Goal: Information Seeking & Learning: Learn about a topic

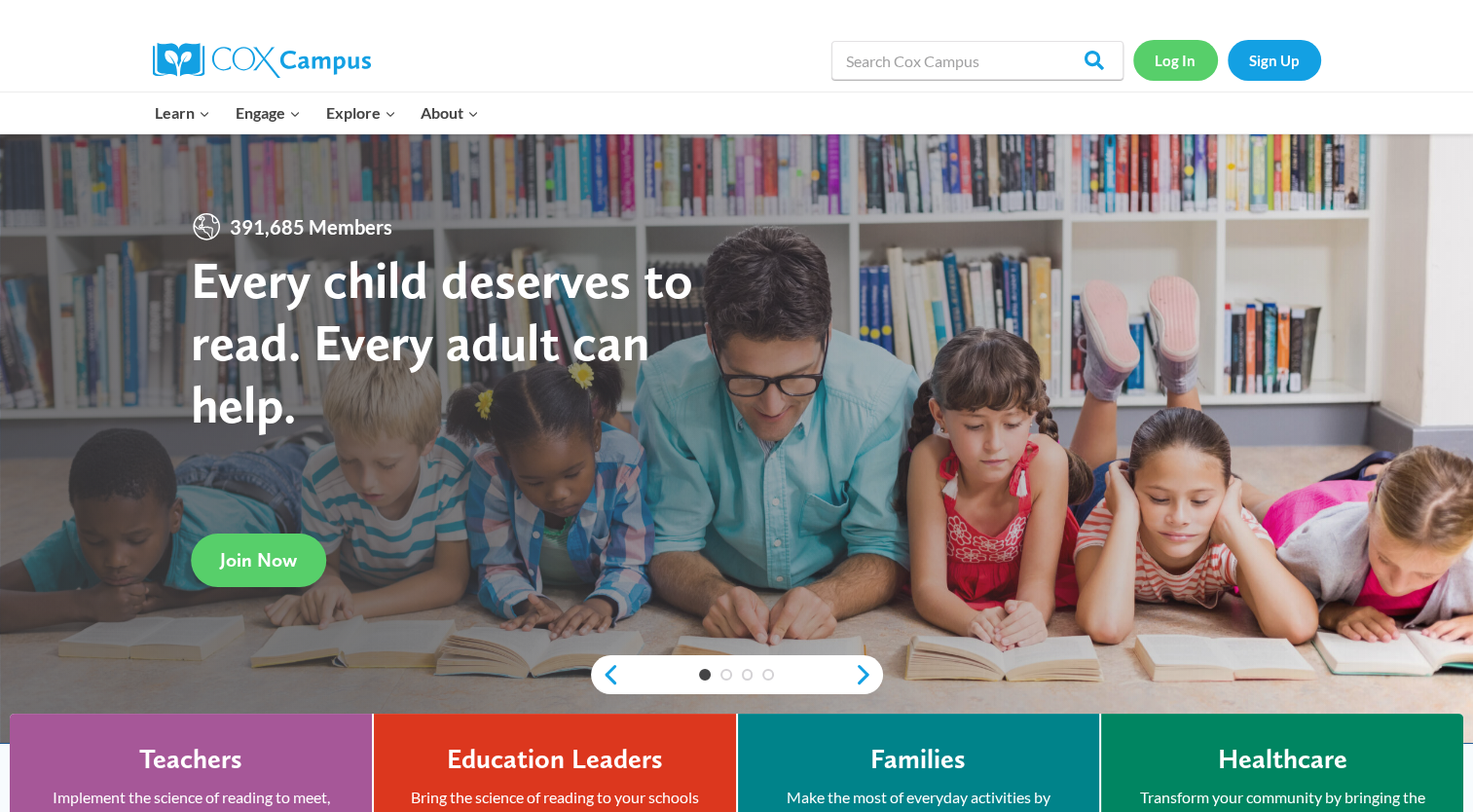
click at [1163, 64] on link "Log In" at bounding box center [1175, 60] width 85 height 40
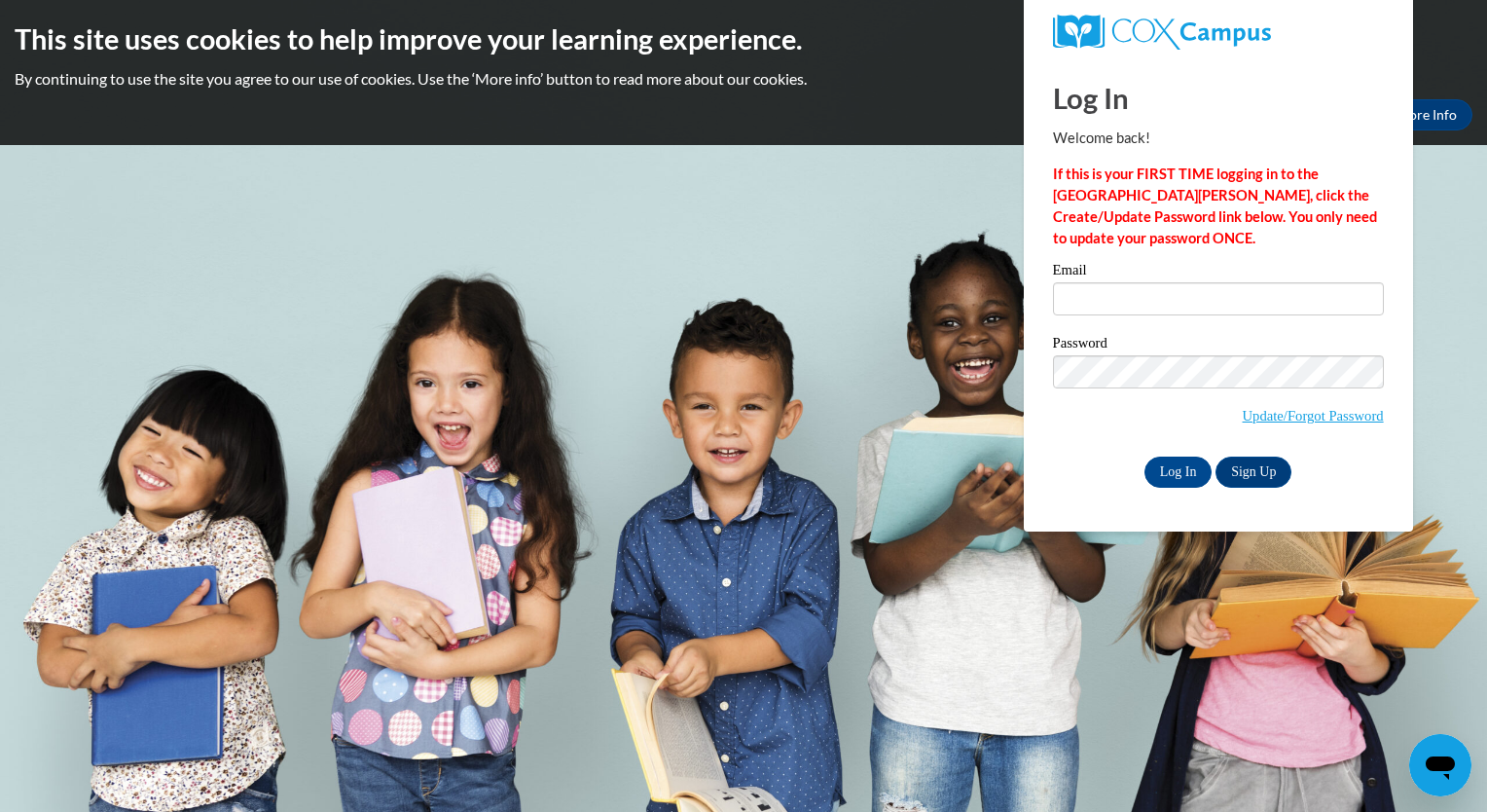
type input "madibryant@valdosta.edu"
click at [1145, 457] on input "Log In" at bounding box center [1179, 473] width 68 height 31
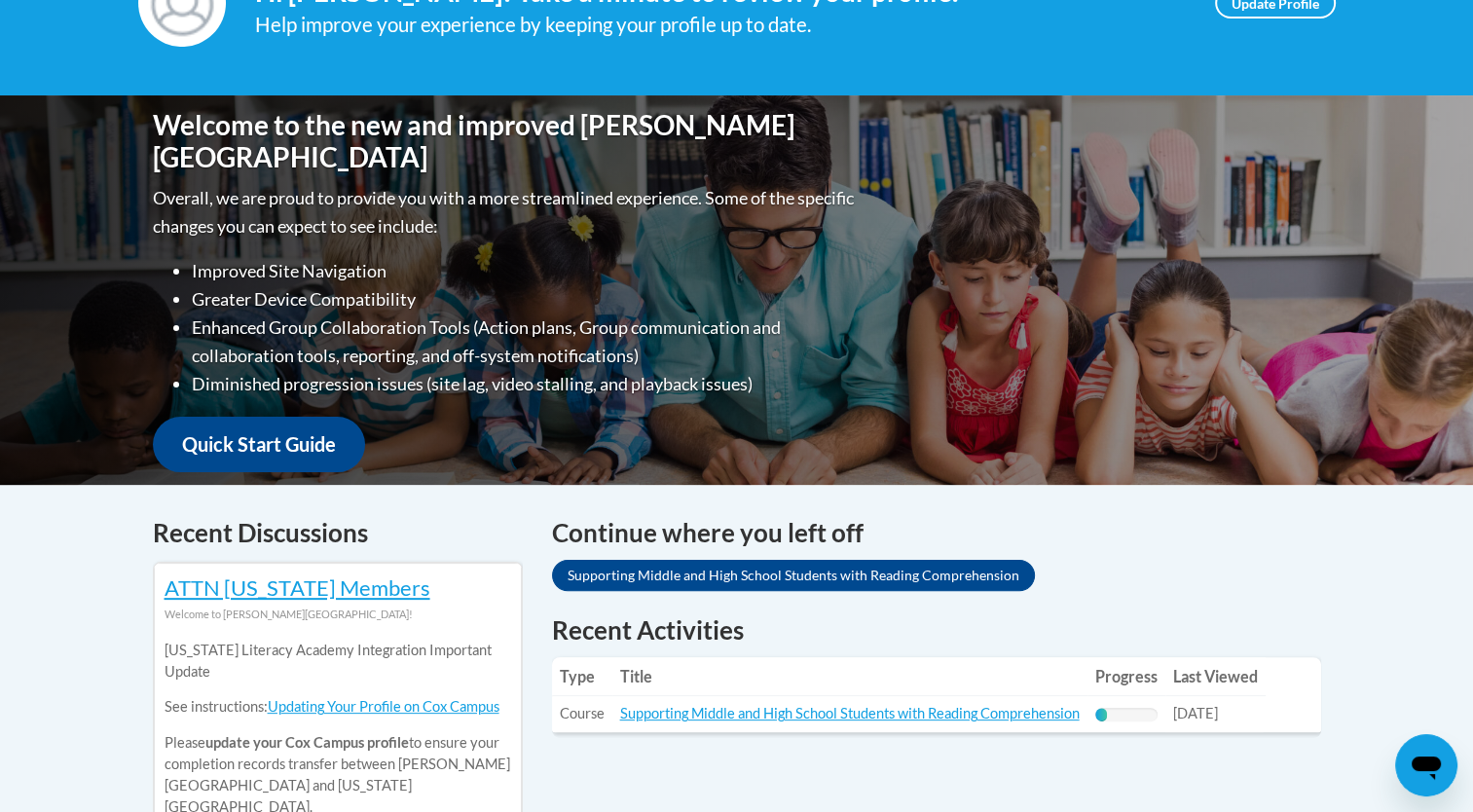
scroll to position [195, 0]
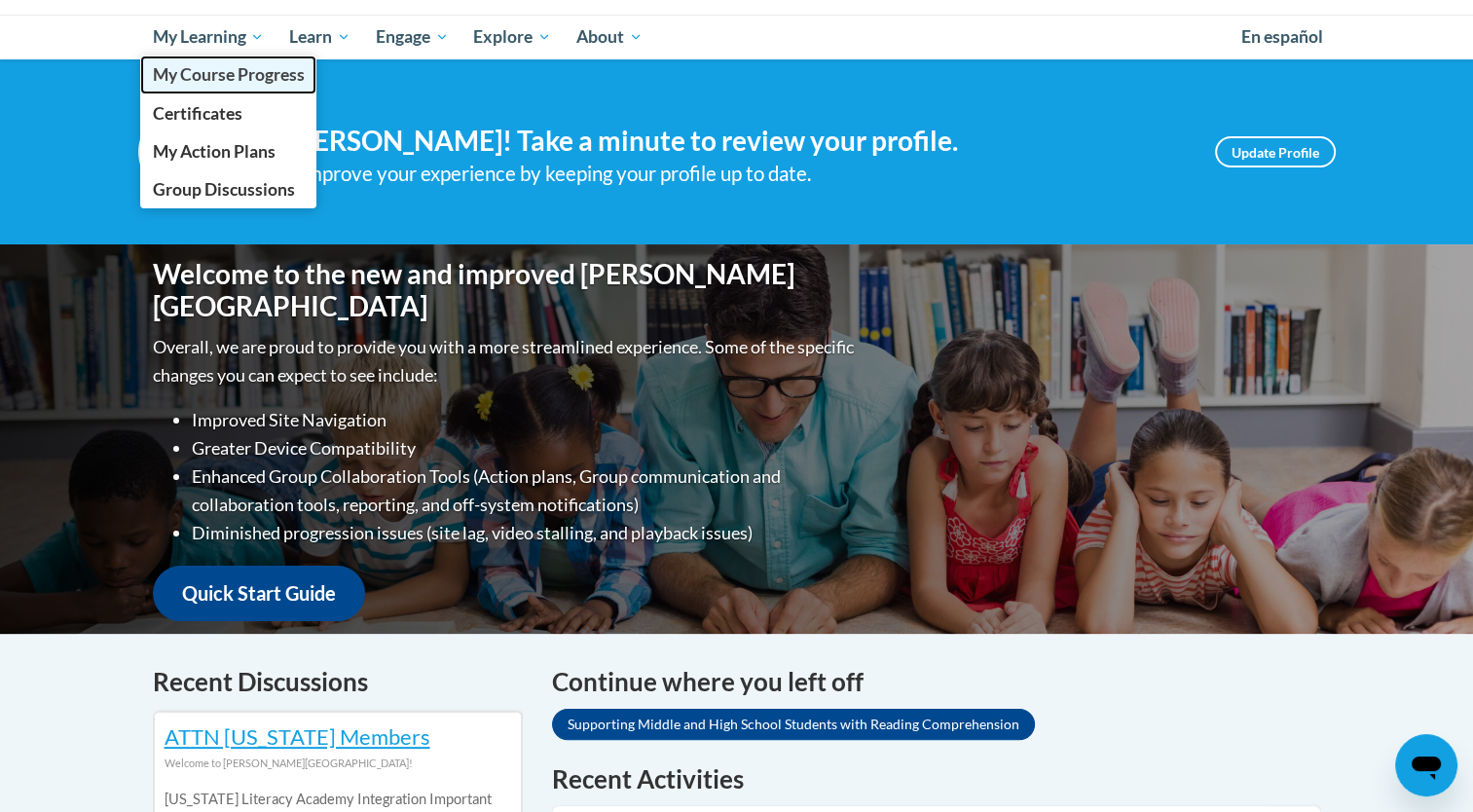
click at [226, 78] on span "My Course Progress" at bounding box center [227, 74] width 152 height 21
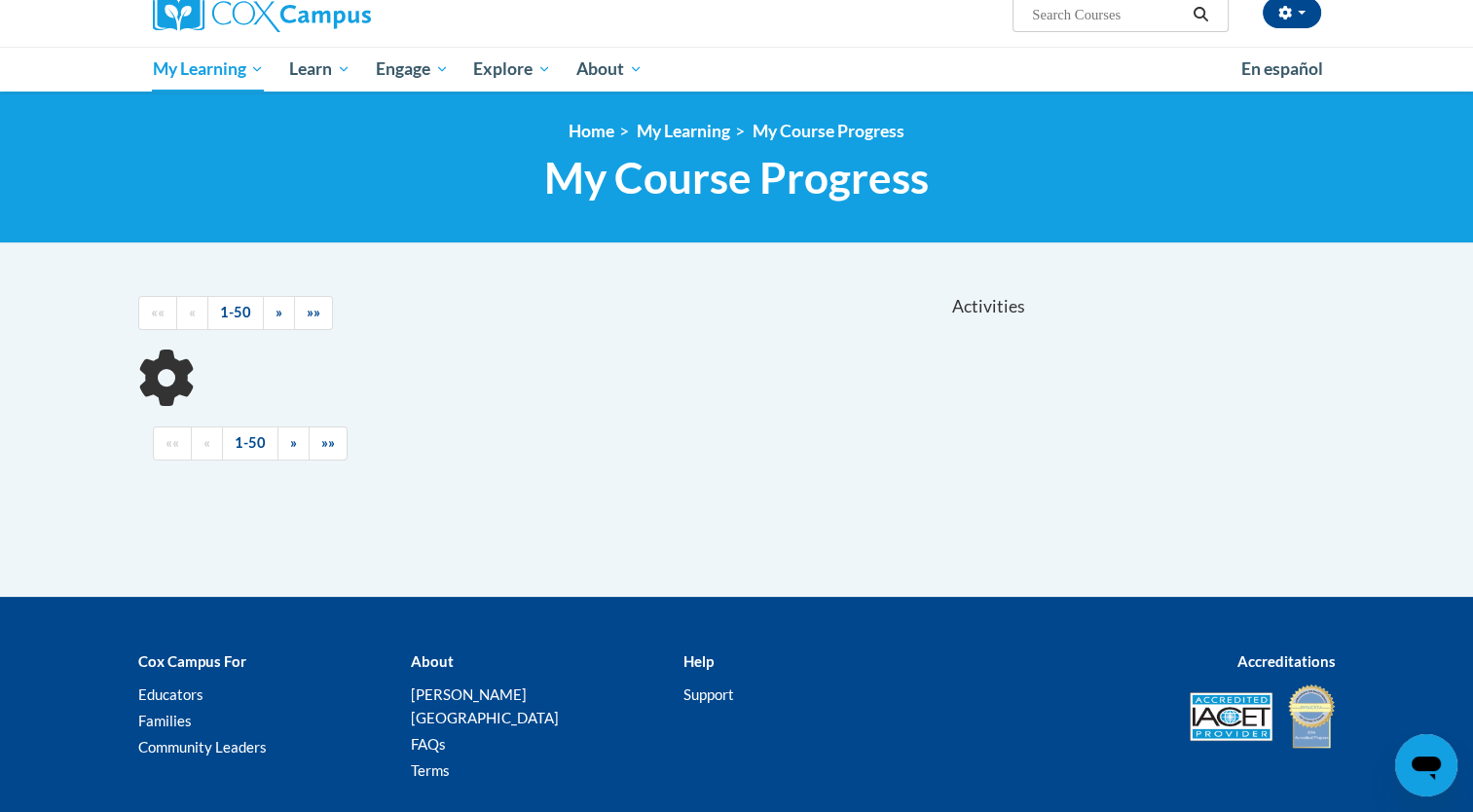
scroll to position [266, 0]
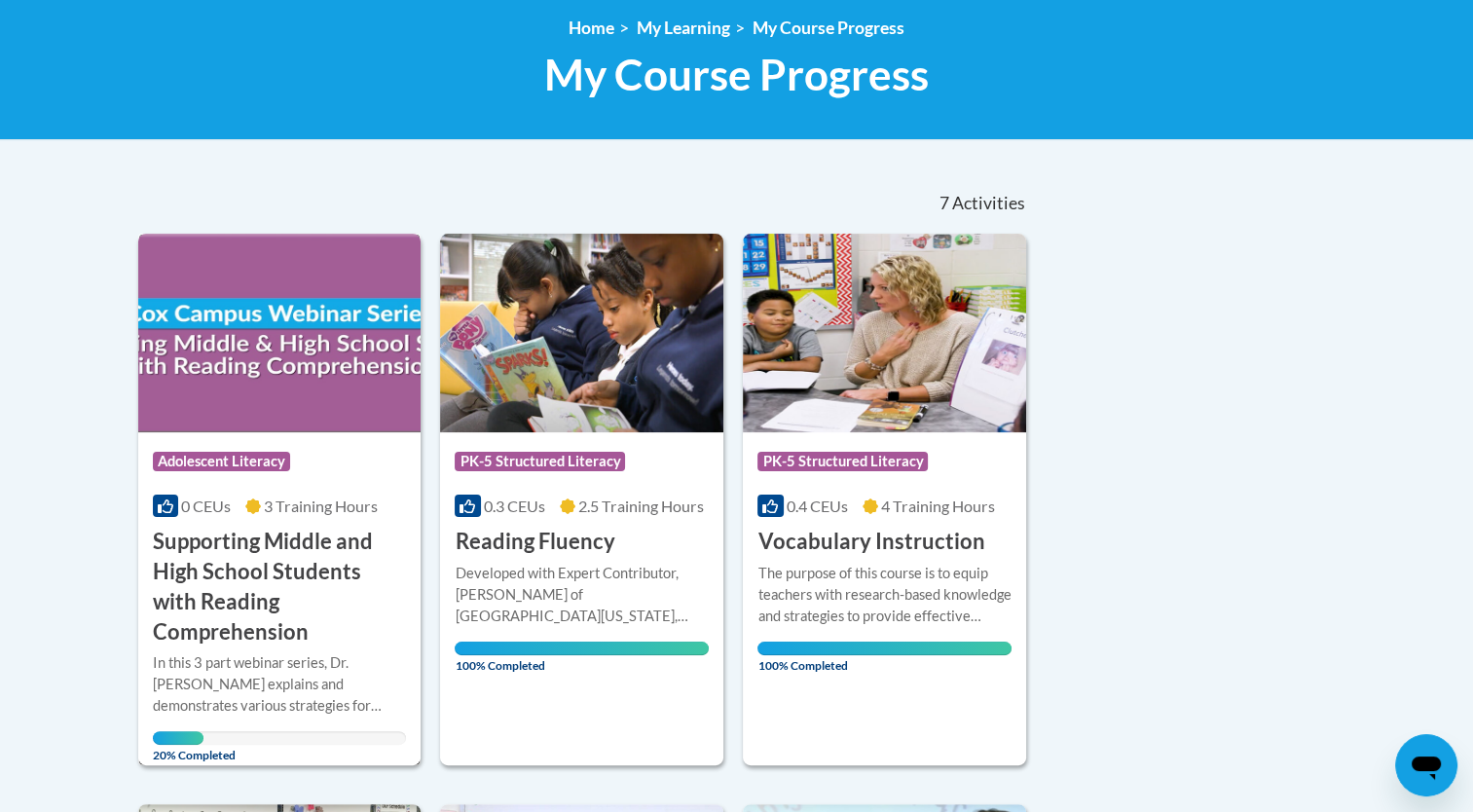
click at [237, 383] on img at bounding box center [279, 333] width 283 height 199
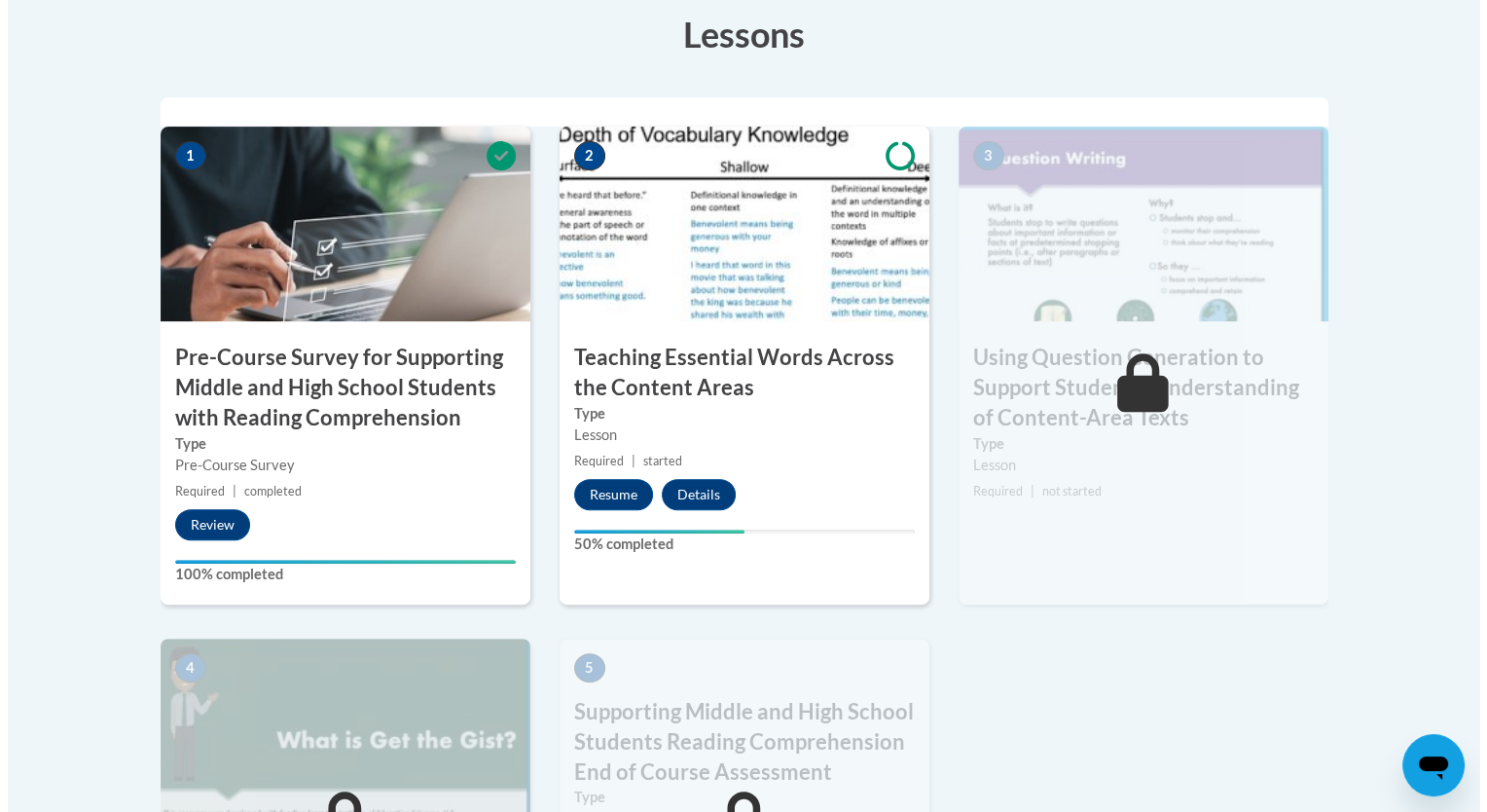
scroll to position [681, 0]
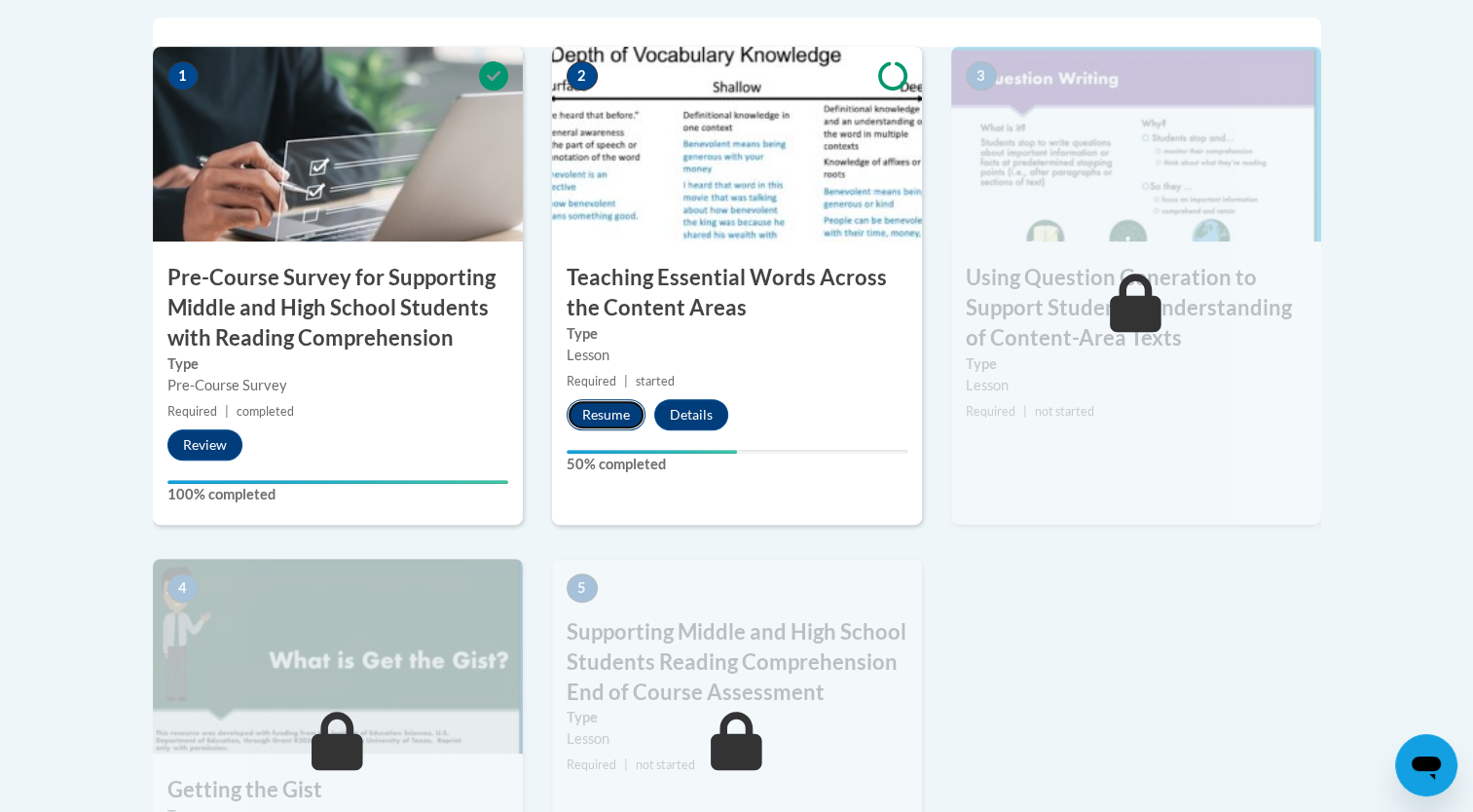
click at [605, 413] on button "Resume" at bounding box center [606, 415] width 79 height 31
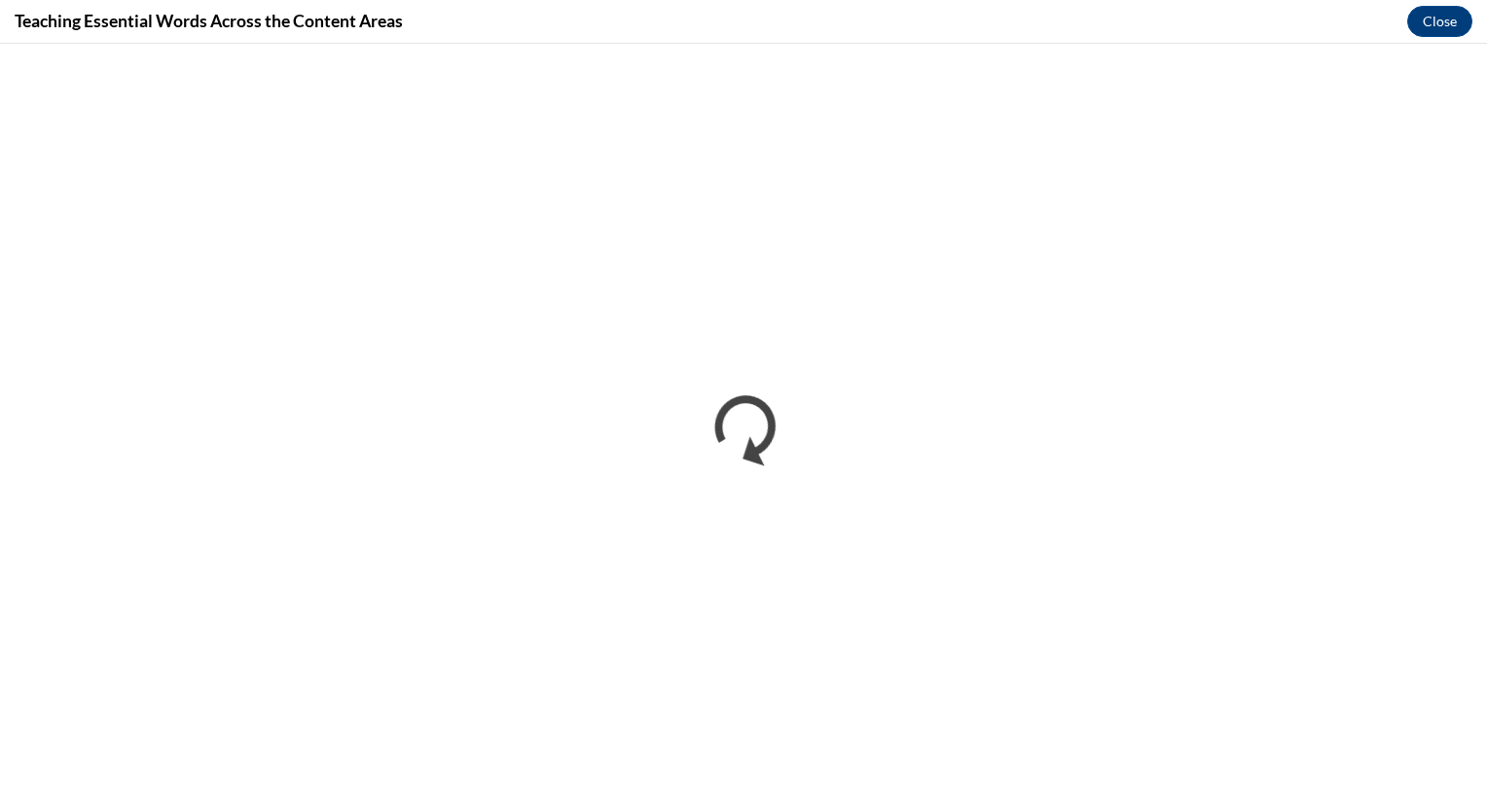
scroll to position [0, 0]
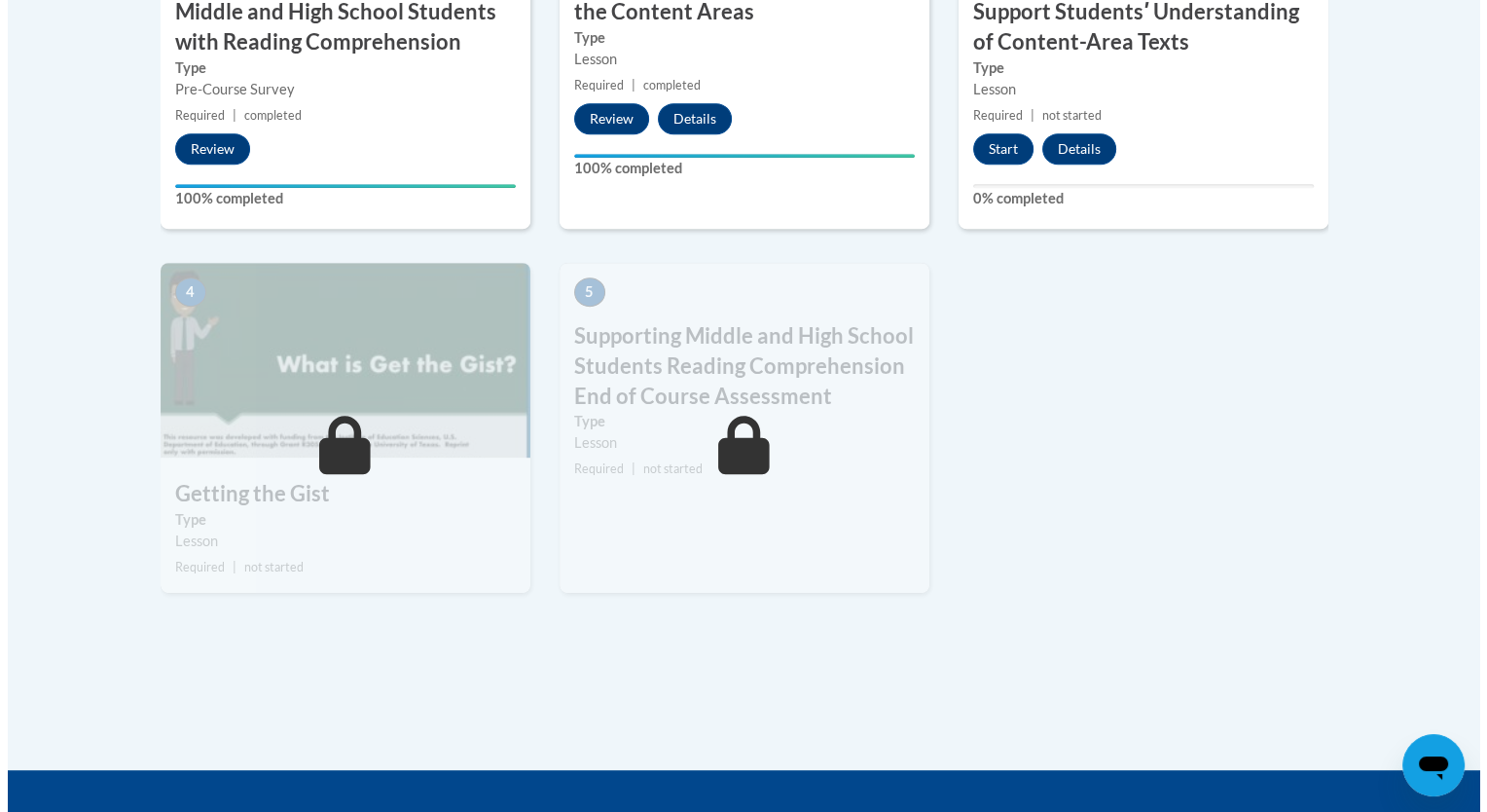
scroll to position [779, 0]
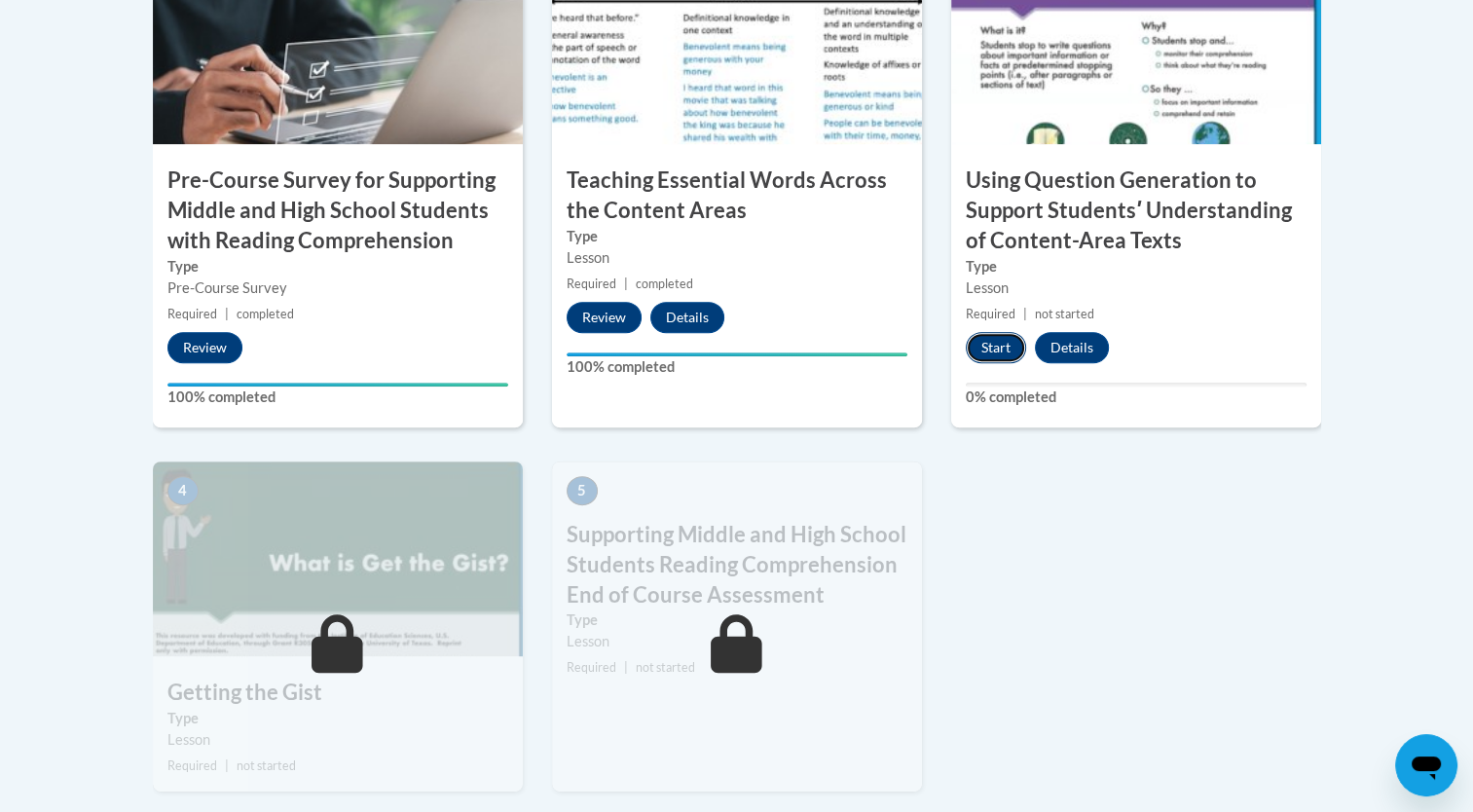
click at [1001, 347] on button "Start" at bounding box center [996, 347] width 61 height 31
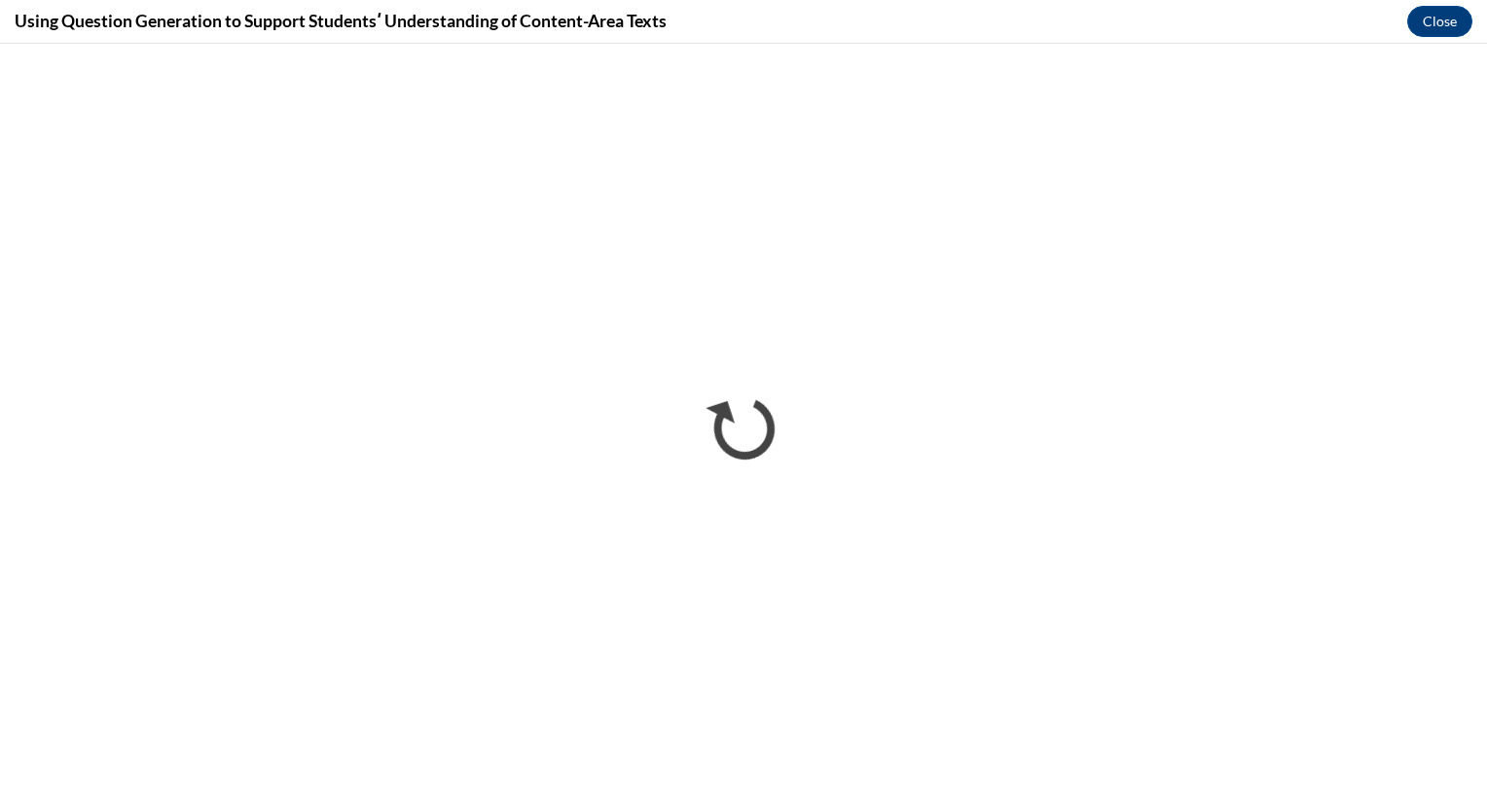
scroll to position [0, 0]
